Goal: Browse casually

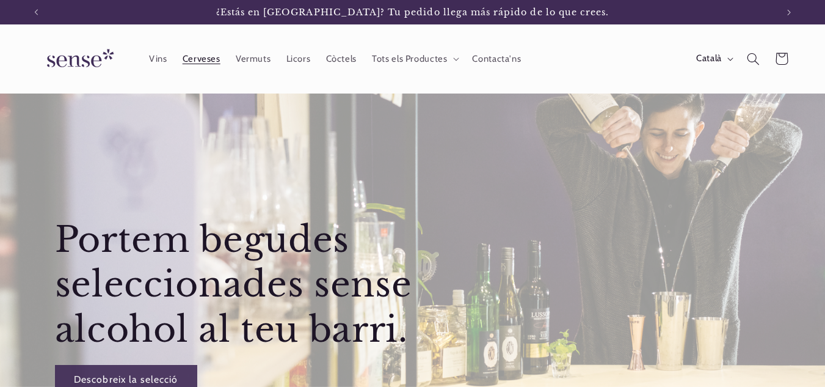
click at [183, 55] on span "Cerveses" at bounding box center [202, 59] width 38 height 12
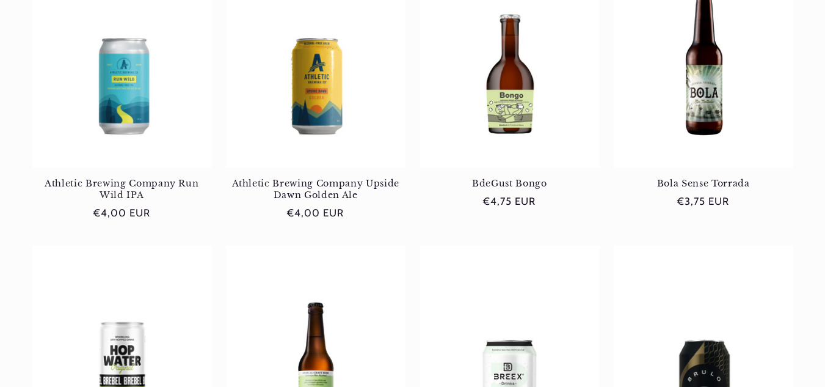
scroll to position [866, 0]
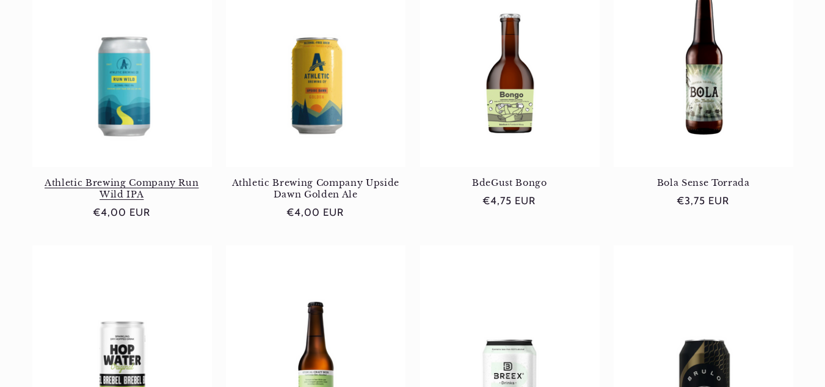
click at [206, 177] on link "Athletic Brewing Company Run Wild IPA" at bounding box center [122, 188] width 180 height 23
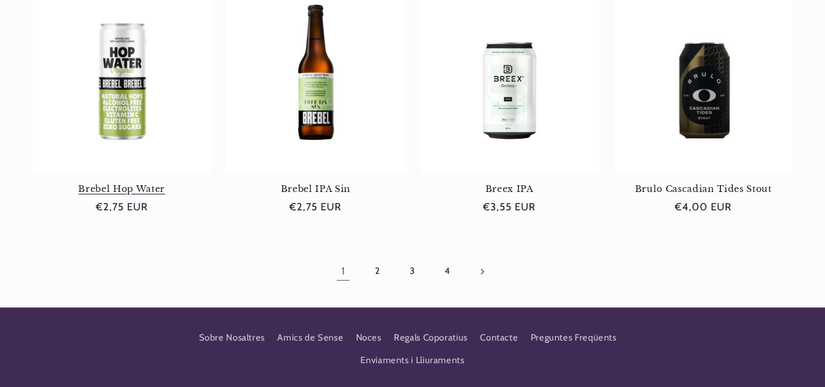
scroll to position [0, 0]
click at [374, 268] on link "2" at bounding box center [378, 271] width 28 height 28
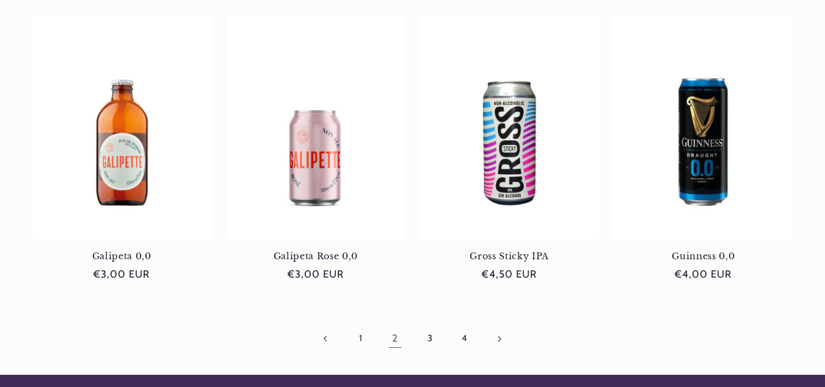
scroll to position [1073, 0]
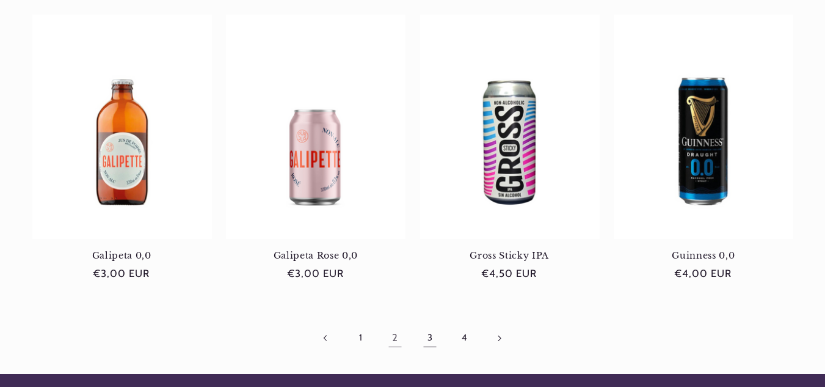
click at [427, 325] on link "3" at bounding box center [430, 338] width 28 height 28
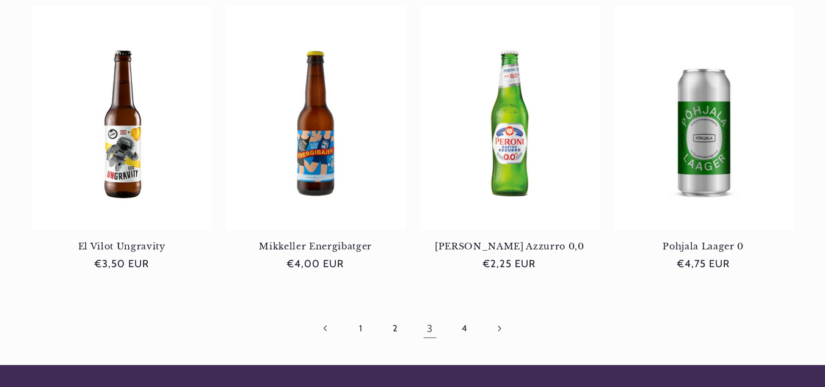
scroll to position [1081, 0]
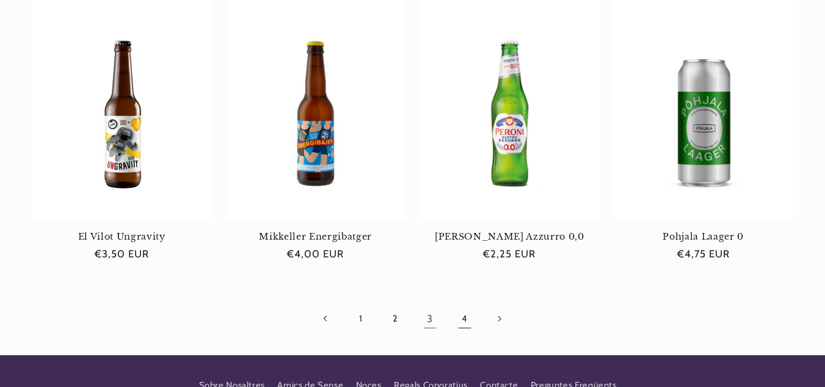
click at [463, 314] on link "4" at bounding box center [464, 319] width 28 height 28
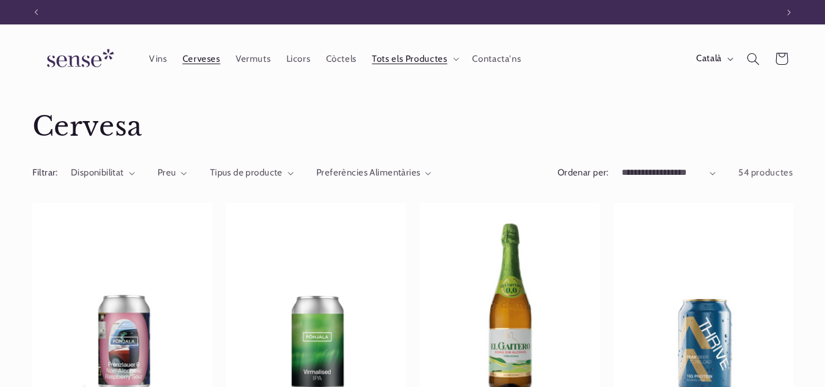
scroll to position [0, 741]
click at [155, 54] on span "Vins" at bounding box center [158, 59] width 18 height 12
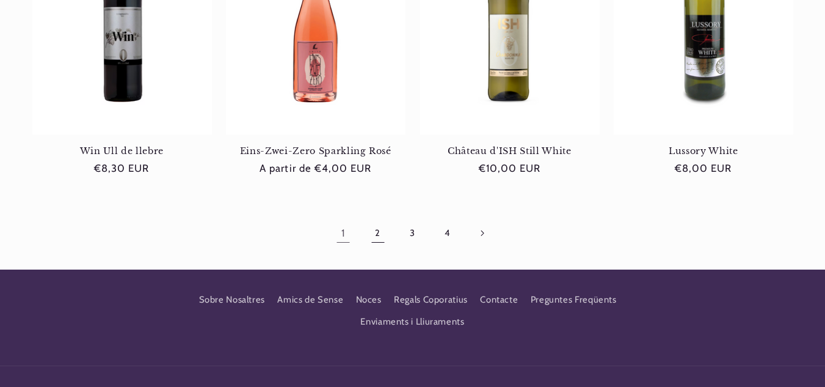
click at [377, 229] on link "2" at bounding box center [378, 233] width 28 height 28
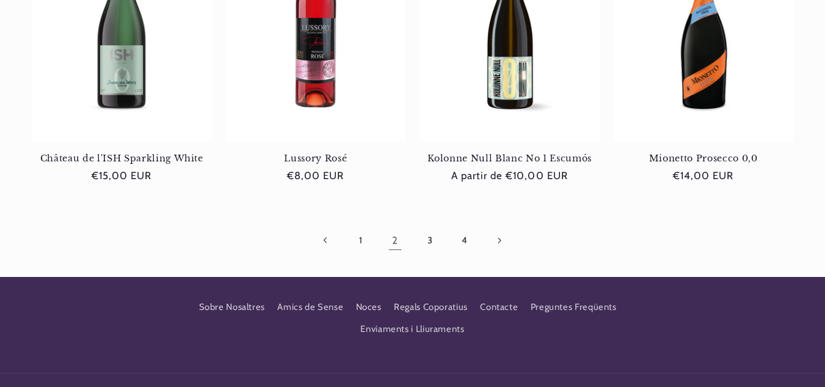
scroll to position [1171, 0]
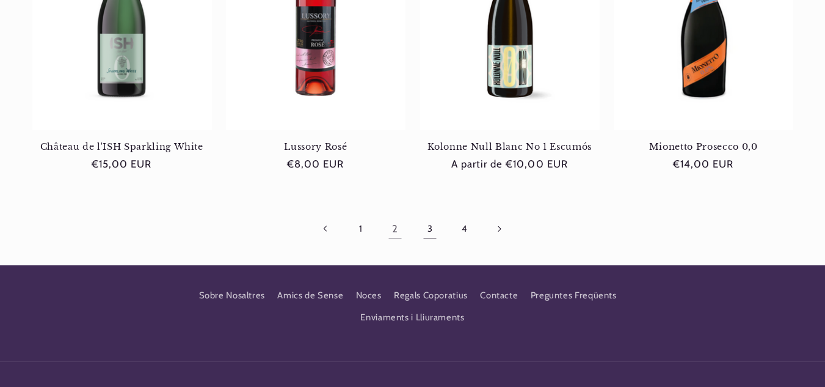
click at [426, 227] on link "3" at bounding box center [430, 229] width 28 height 28
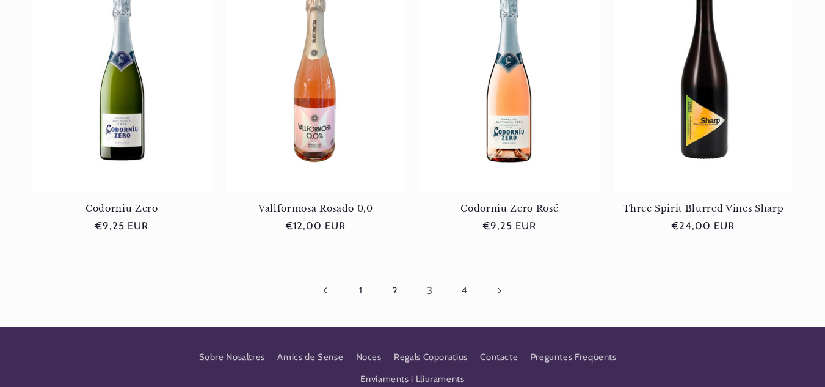
scroll to position [1126, 0]
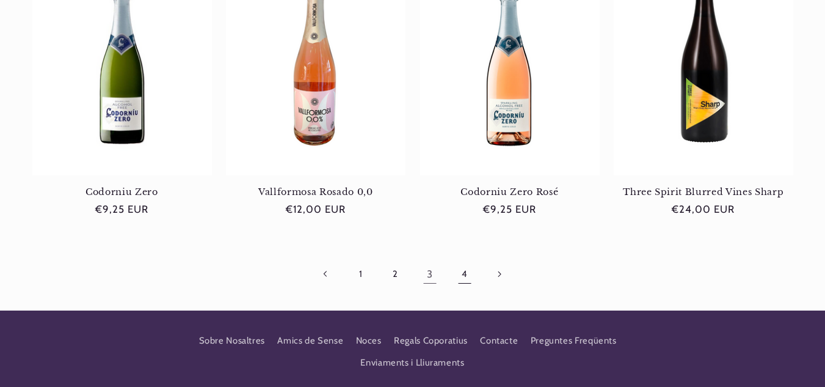
click at [463, 273] on link "4" at bounding box center [464, 274] width 28 height 28
